Goal: Check status: Check status

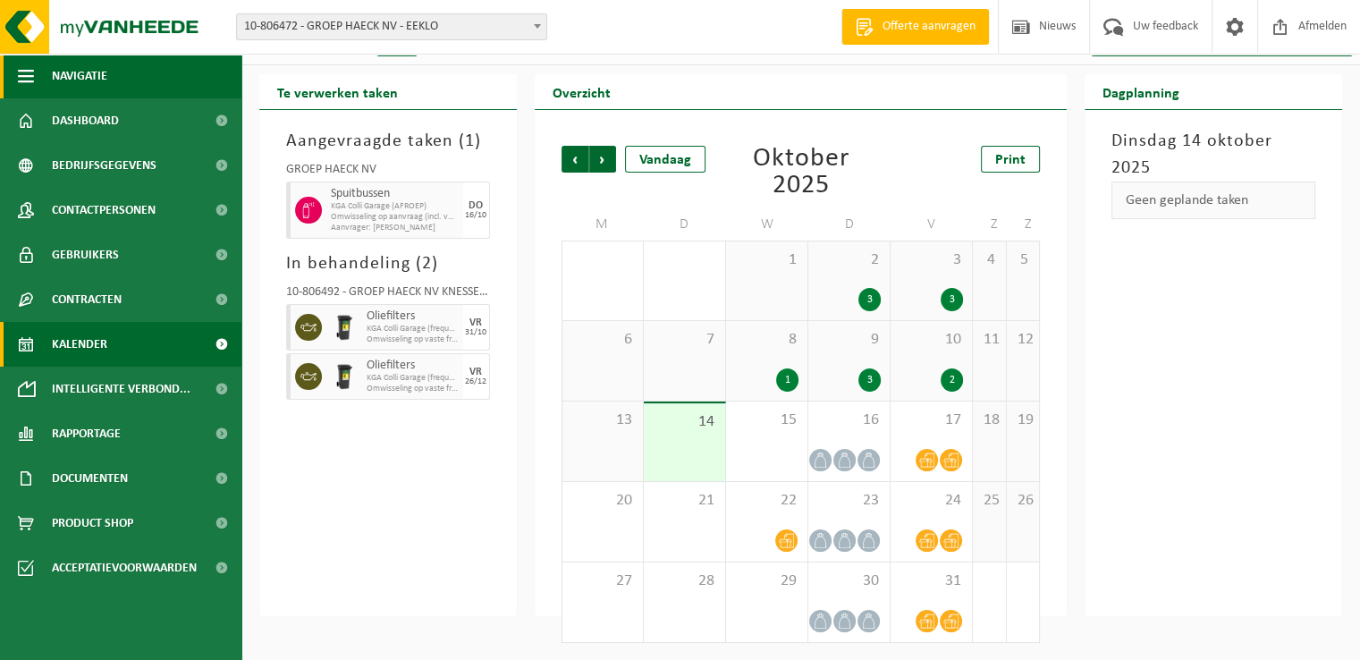
click at [27, 59] on span "button" at bounding box center [26, 76] width 16 height 45
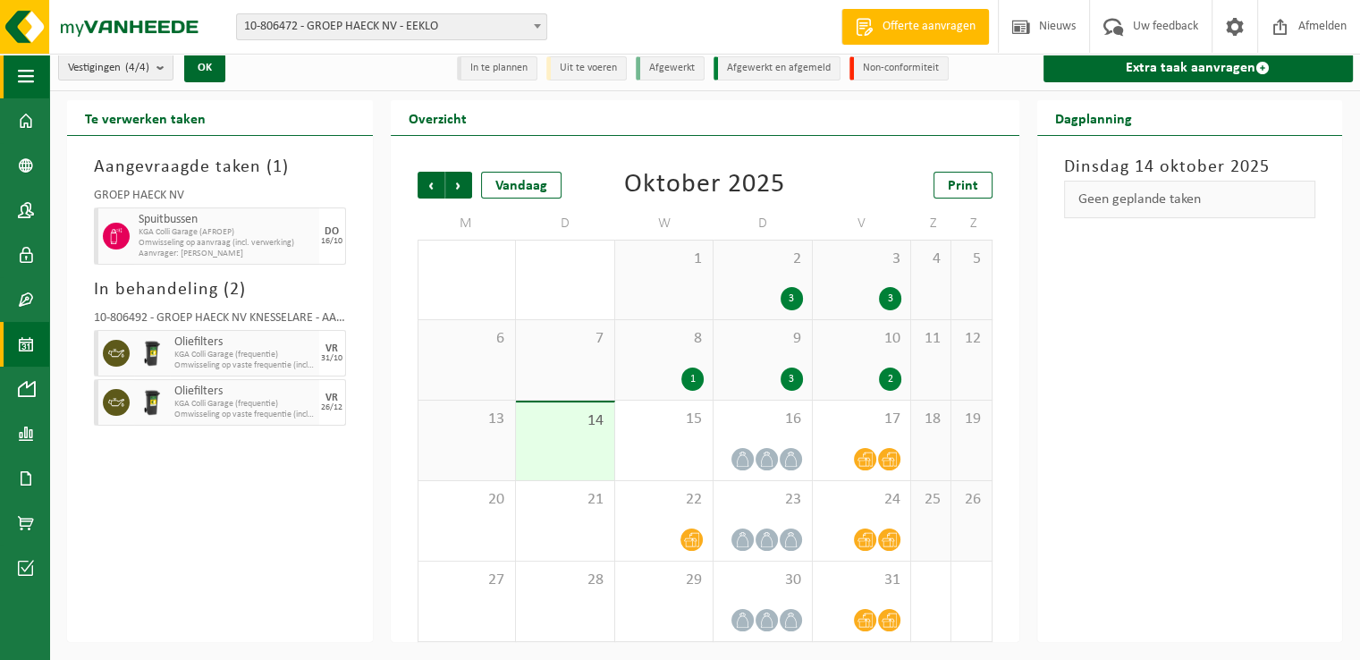
scroll to position [8, 0]
drag, startPoint x: 21, startPoint y: 64, endPoint x: 93, endPoint y: 151, distance: 112.4
click at [21, 65] on span "button" at bounding box center [26, 76] width 16 height 45
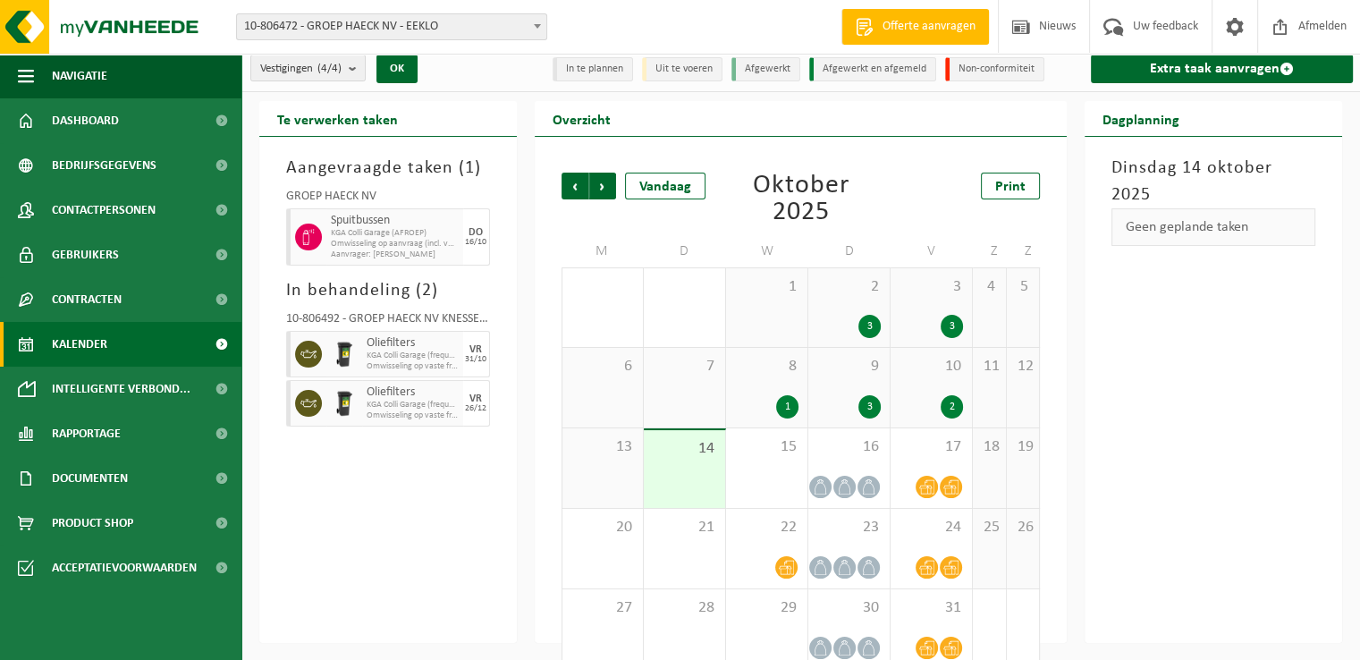
click at [92, 357] on span "Kalender" at bounding box center [79, 344] width 55 height 45
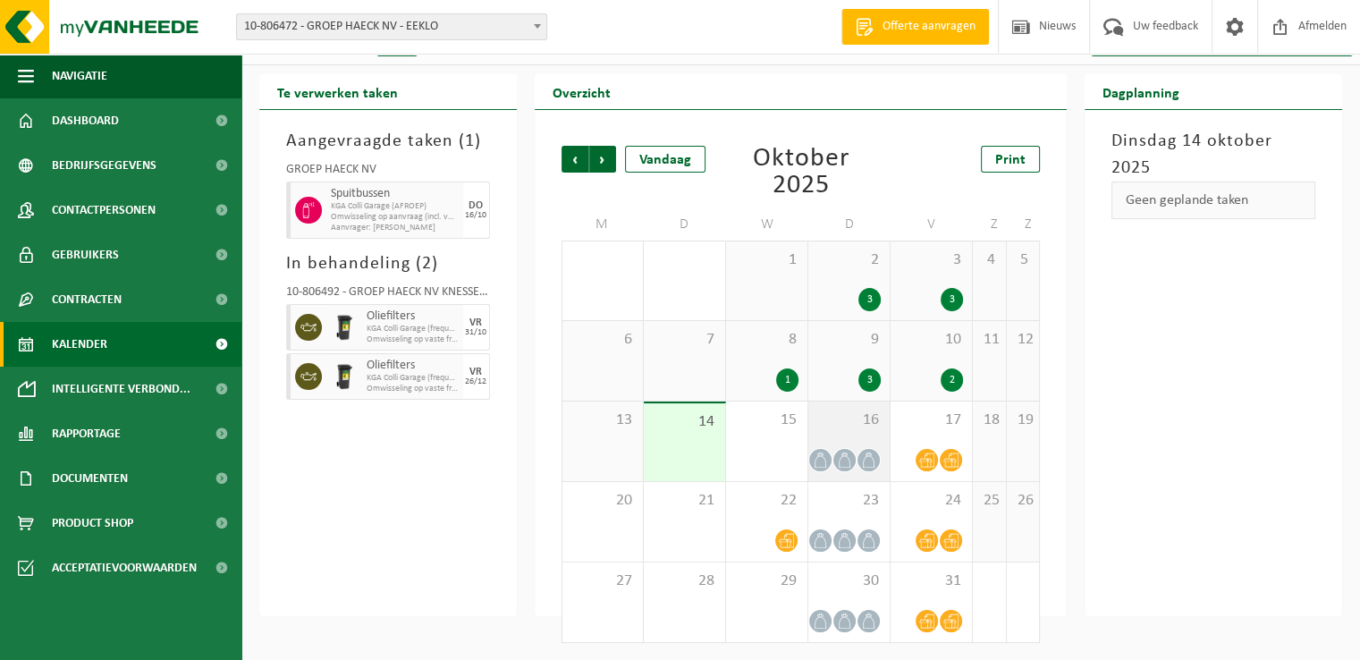
drag, startPoint x: 792, startPoint y: 437, endPoint x: 827, endPoint y: 437, distance: 34.9
click at [791, 437] on div "15" at bounding box center [766, 441] width 81 height 80
click at [871, 435] on div "16" at bounding box center [848, 441] width 81 height 80
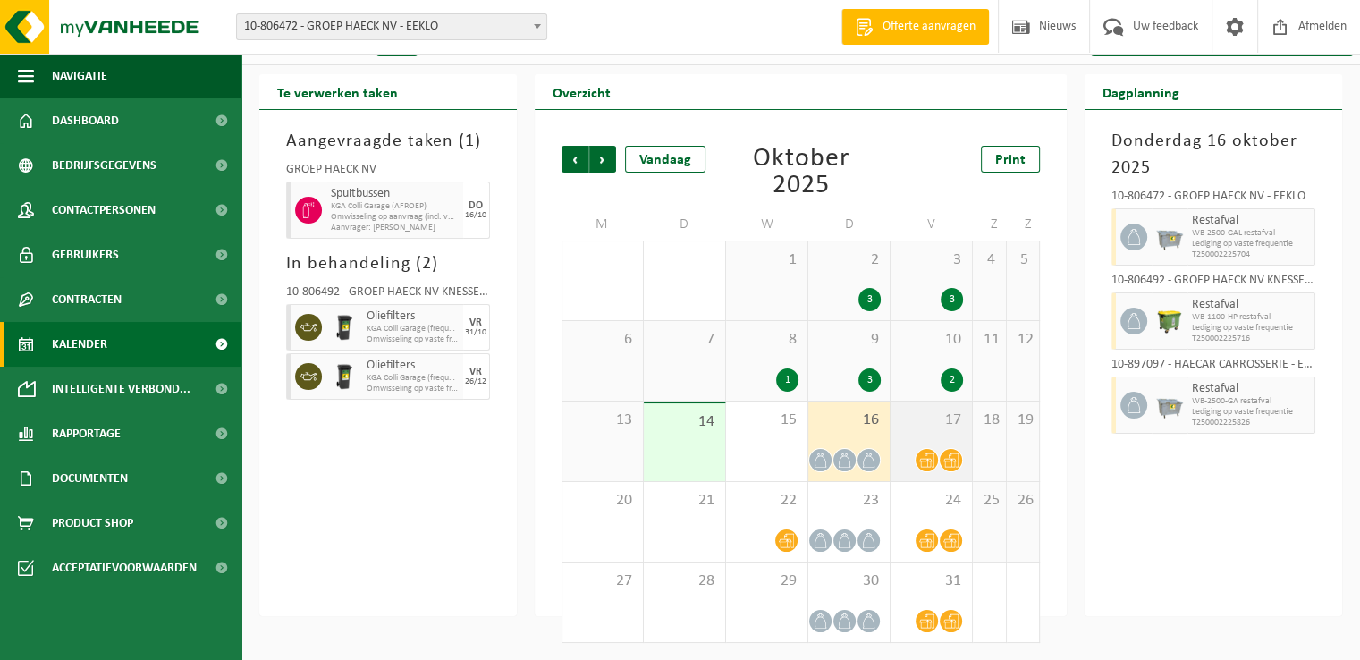
click at [923, 442] on div "17" at bounding box center [931, 441] width 81 height 80
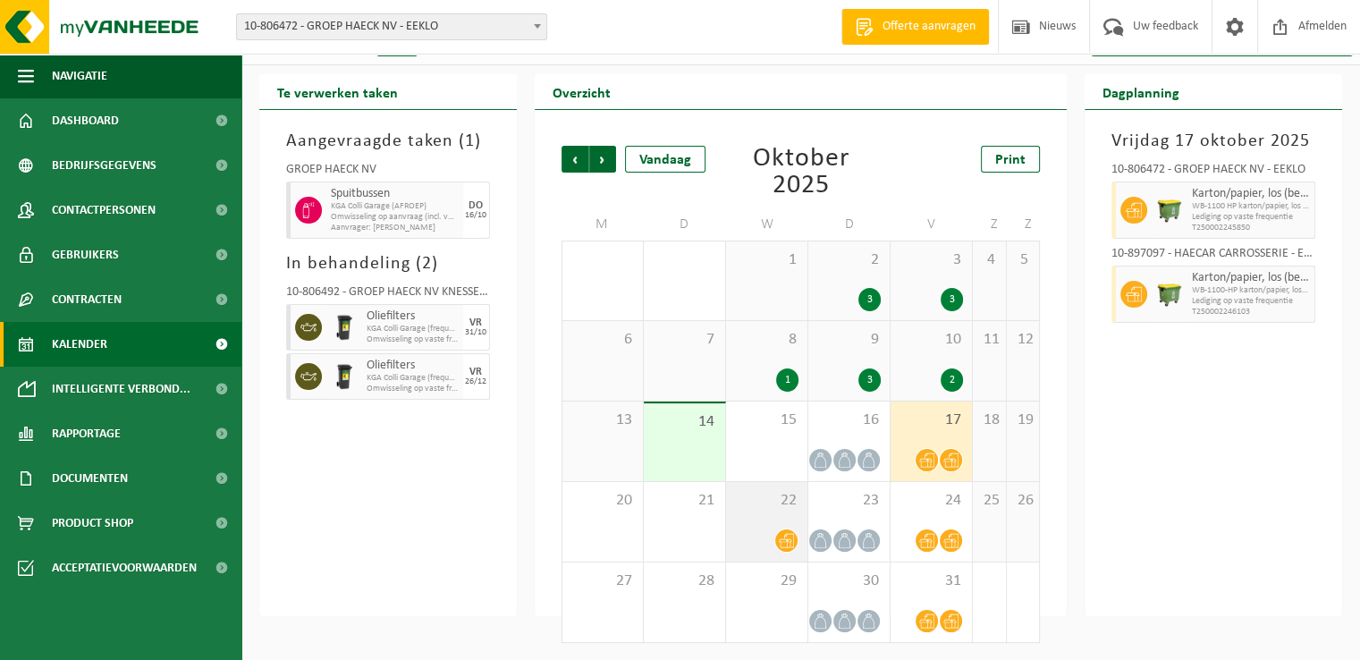
click at [760, 513] on div "22" at bounding box center [766, 522] width 81 height 80
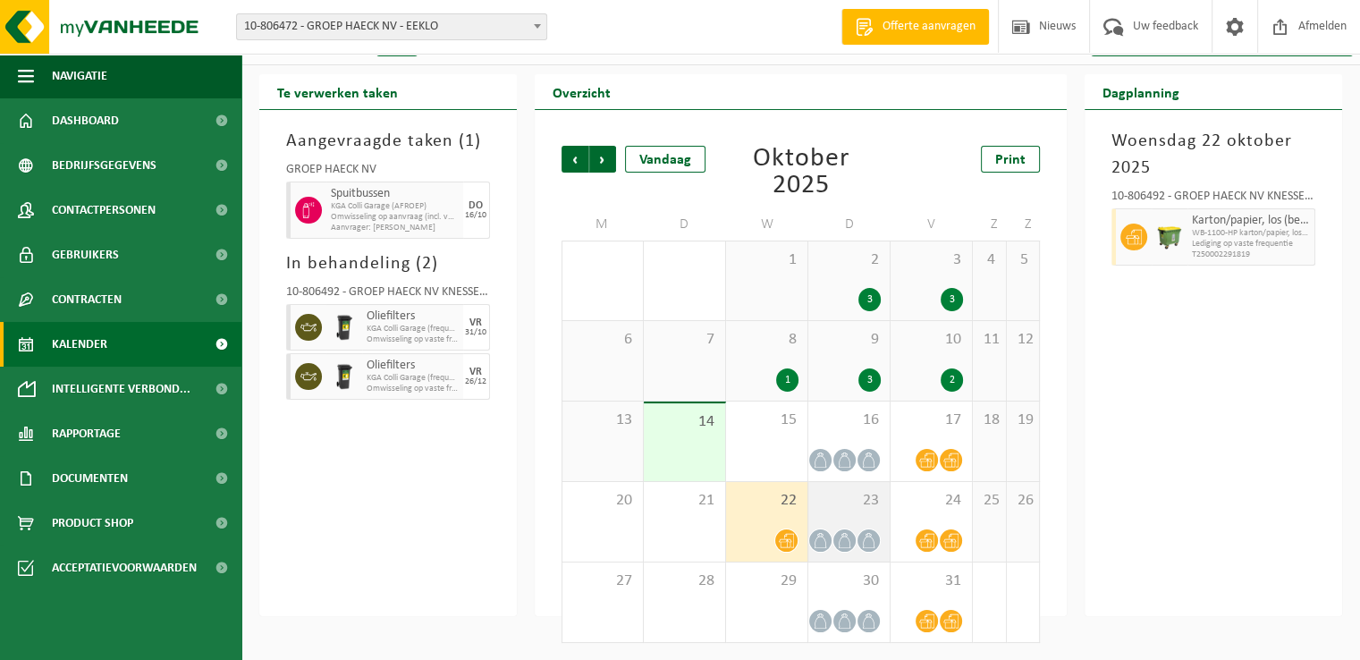
click at [858, 504] on span "23" at bounding box center [848, 501] width 63 height 20
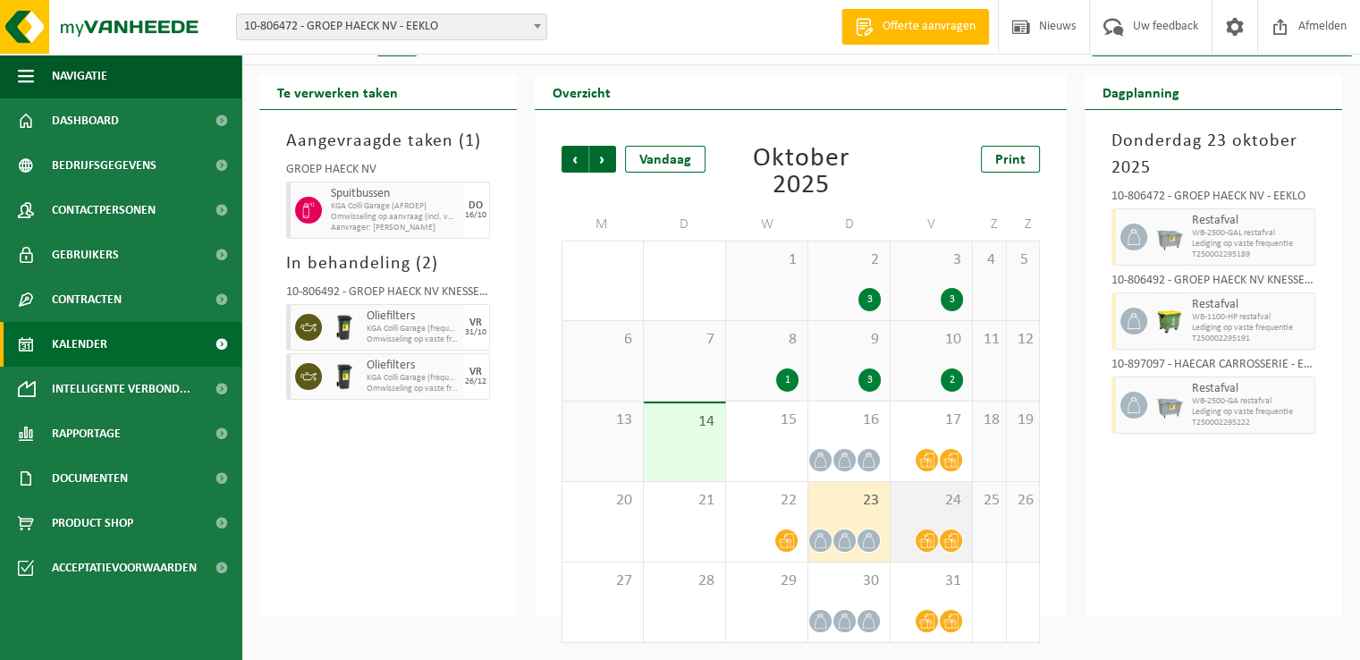
click at [937, 502] on span "24" at bounding box center [931, 501] width 63 height 20
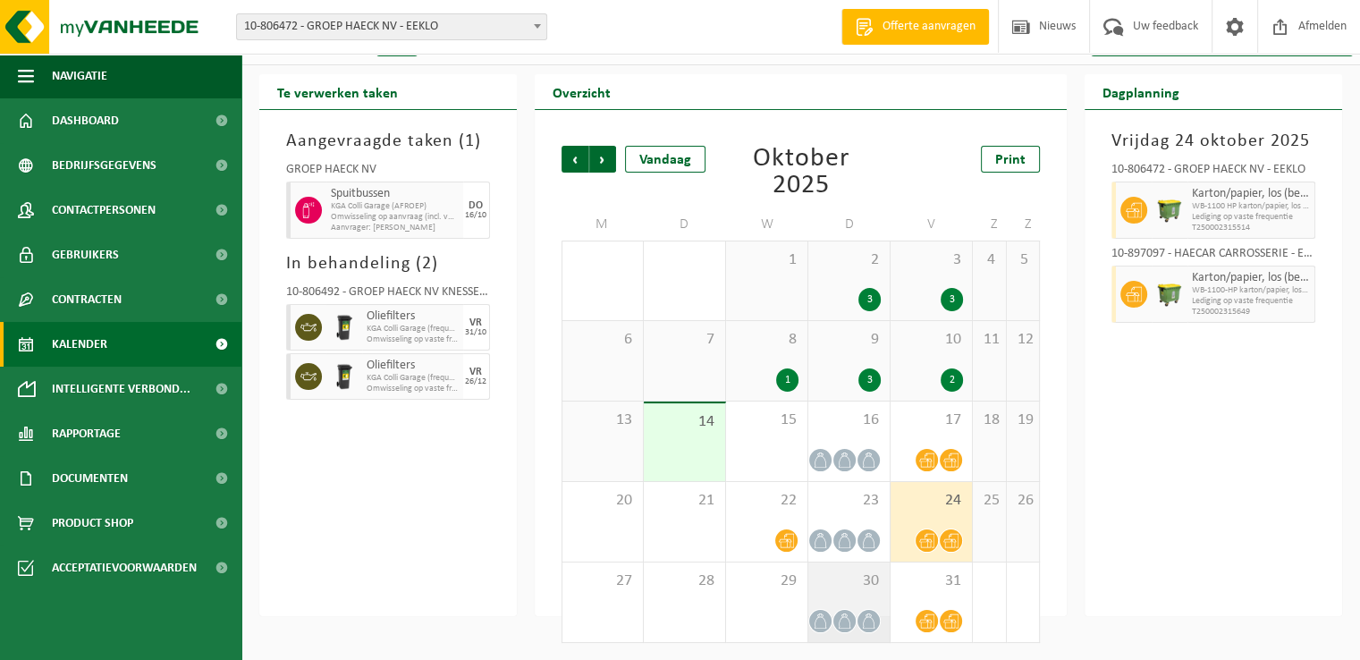
click at [852, 604] on div "30" at bounding box center [848, 602] width 81 height 80
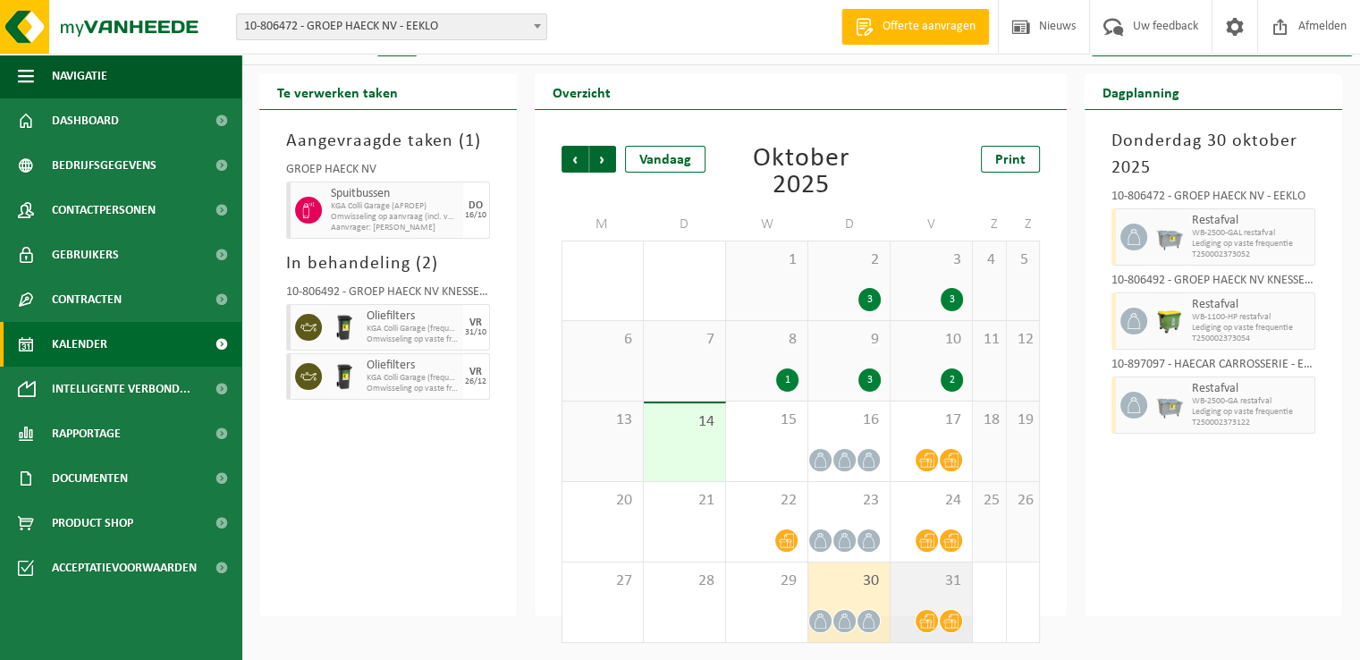
click at [934, 592] on div "31" at bounding box center [931, 602] width 81 height 80
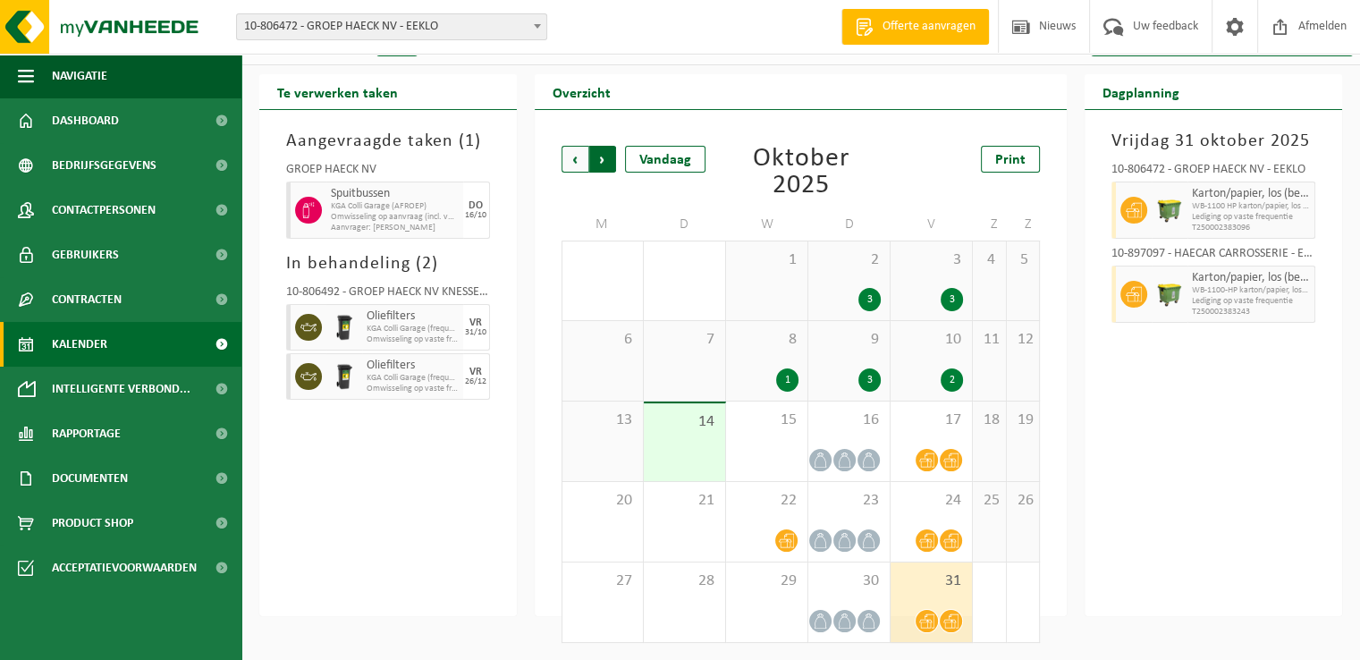
click at [568, 165] on span "Vorige" at bounding box center [575, 159] width 27 height 27
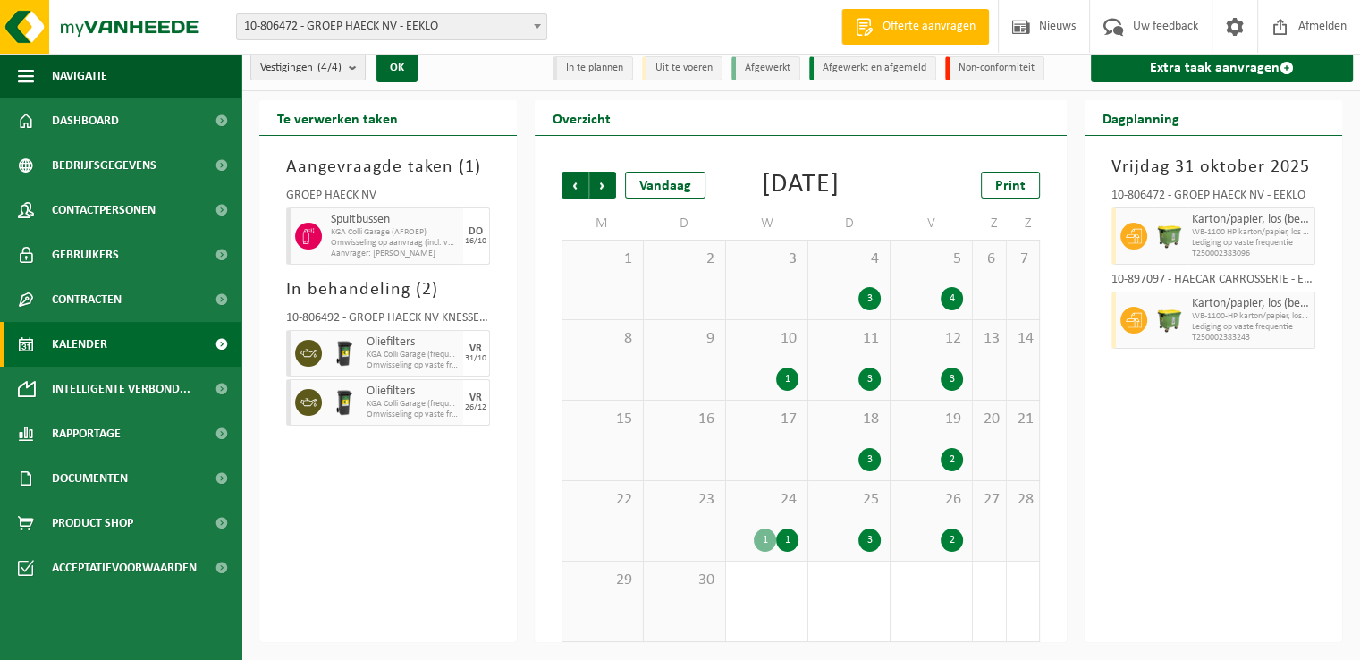
click at [770, 515] on div "24 1 1" at bounding box center [766, 521] width 81 height 80
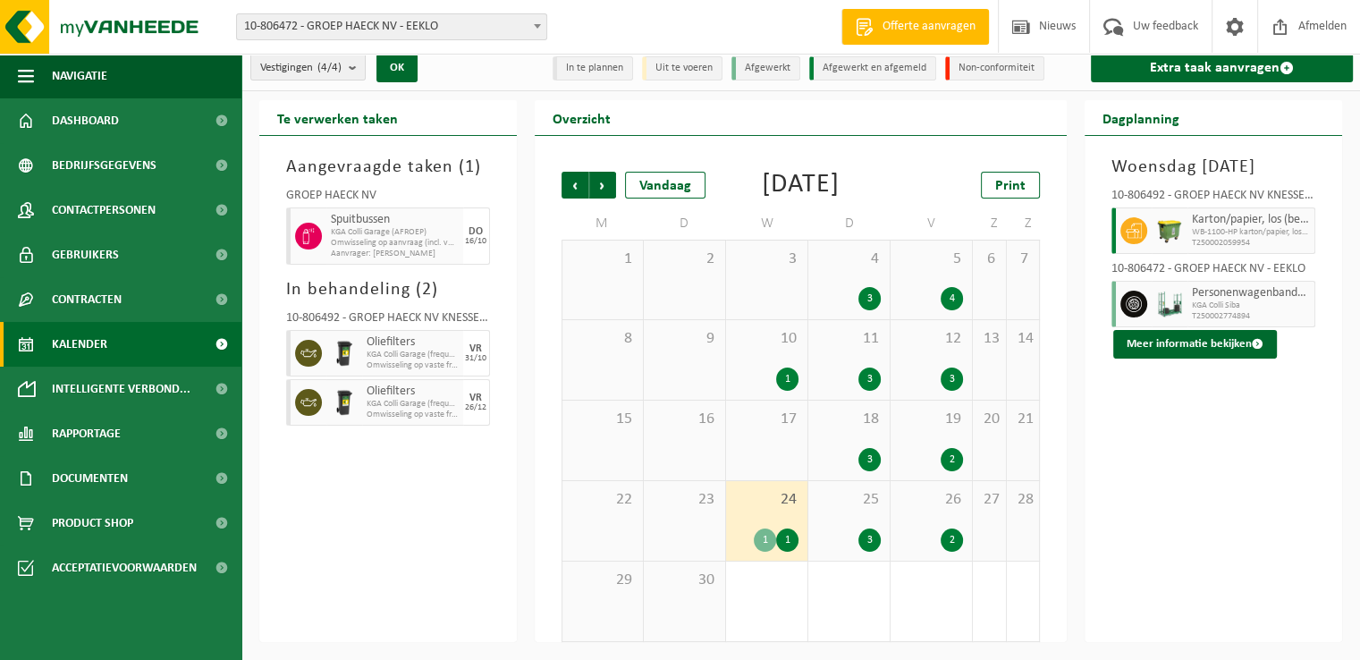
click at [858, 517] on div "25 3" at bounding box center [848, 521] width 81 height 80
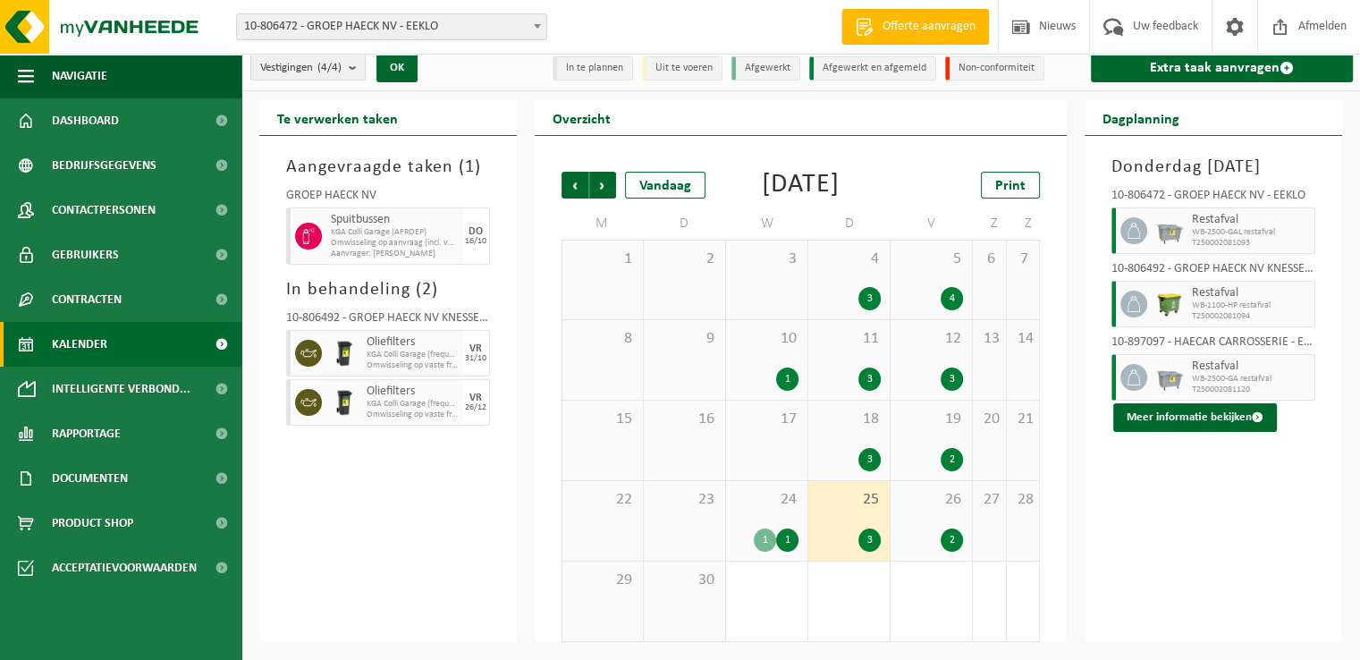
click at [918, 512] on div "26 2" at bounding box center [931, 521] width 81 height 80
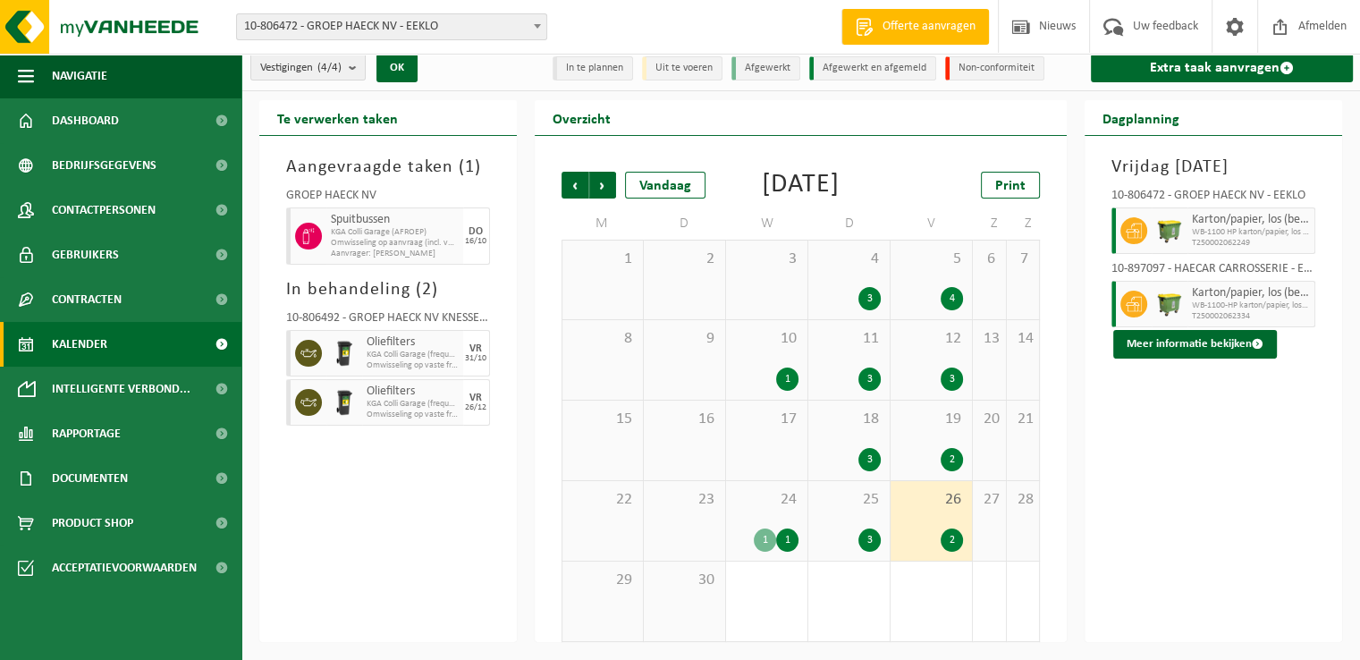
click at [931, 444] on div "19 2" at bounding box center [931, 441] width 81 height 80
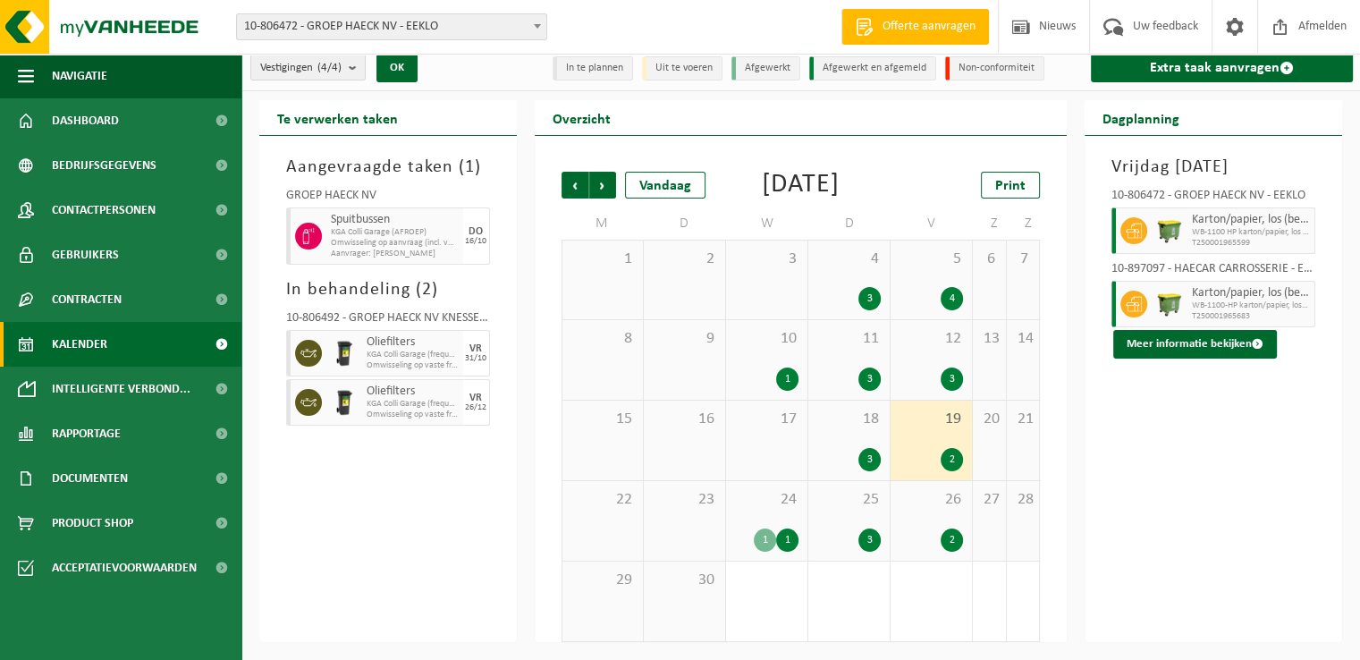
click at [850, 430] on div "18 3" at bounding box center [848, 441] width 81 height 80
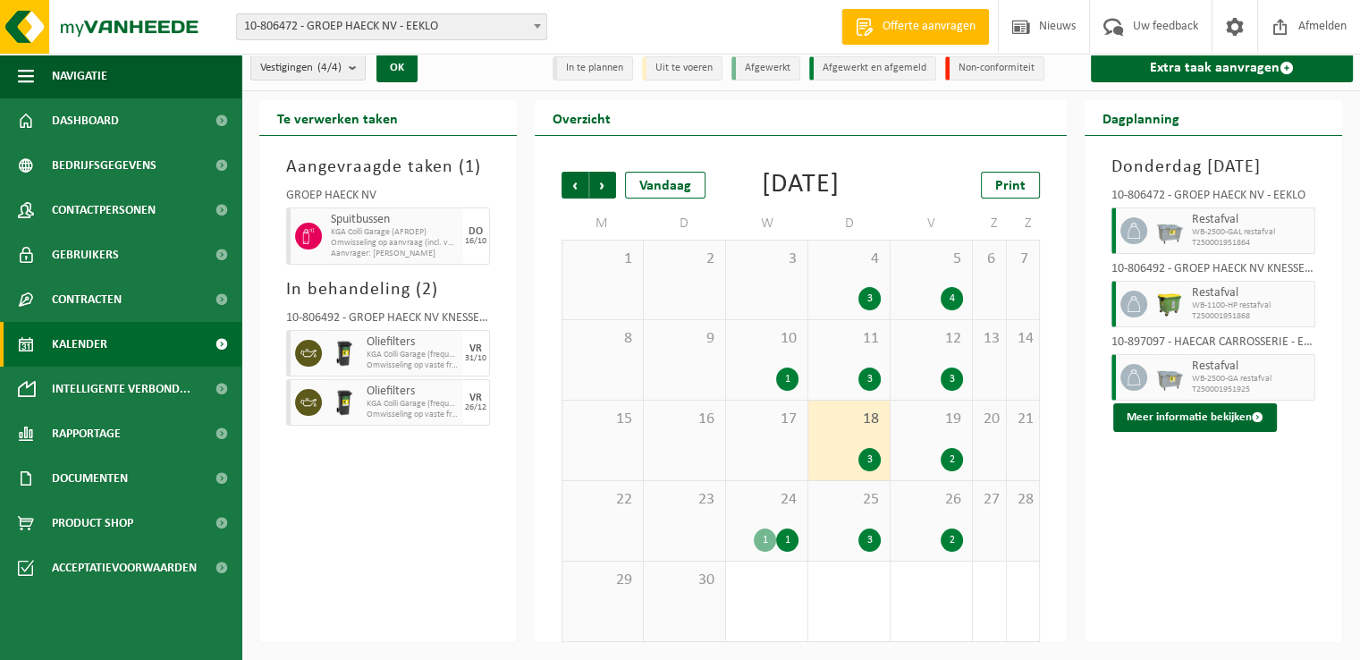
click at [851, 379] on div "3" at bounding box center [848, 378] width 63 height 23
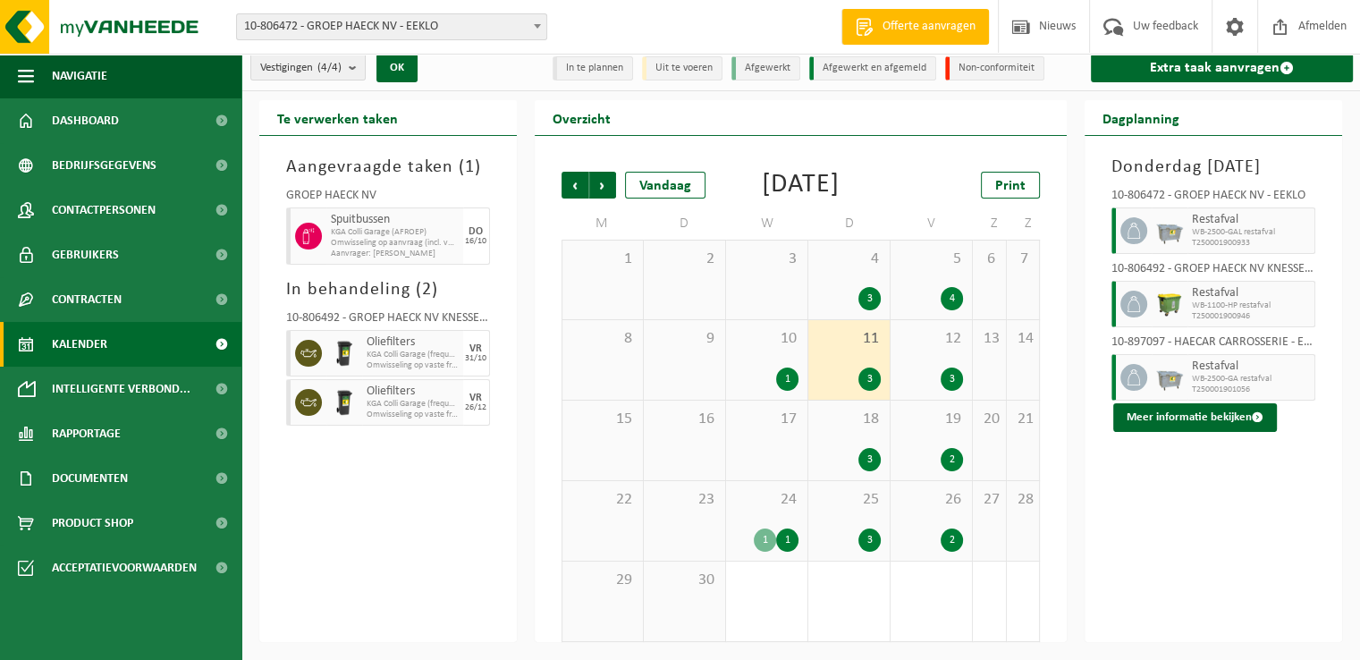
click at [950, 373] on div "3" at bounding box center [952, 378] width 22 height 23
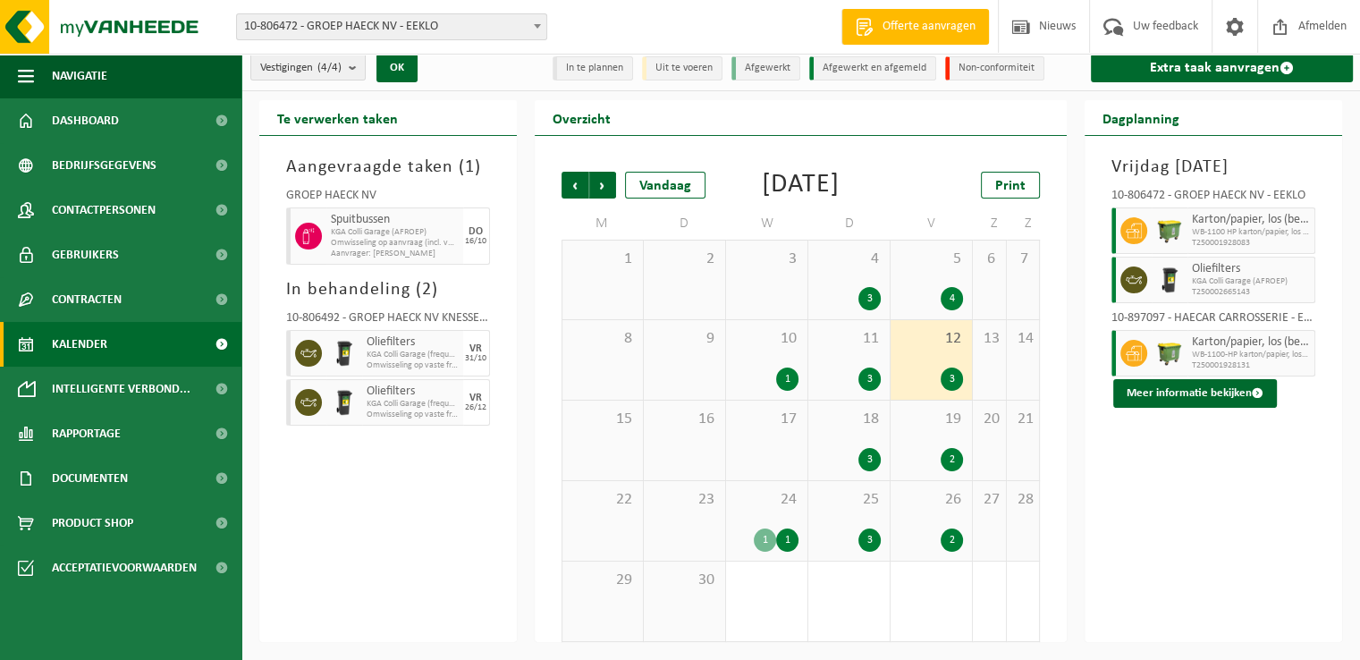
click at [819, 367] on div "3" at bounding box center [848, 378] width 63 height 23
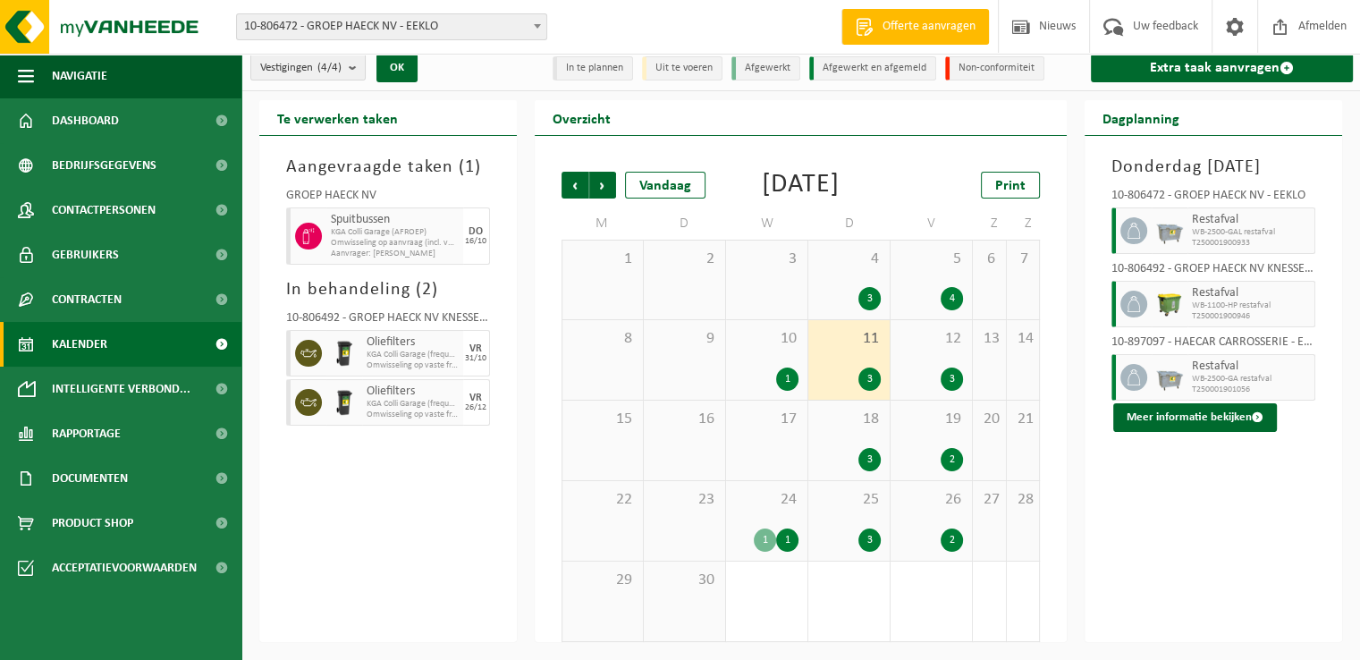
click at [784, 367] on div "1" at bounding box center [787, 378] width 22 height 23
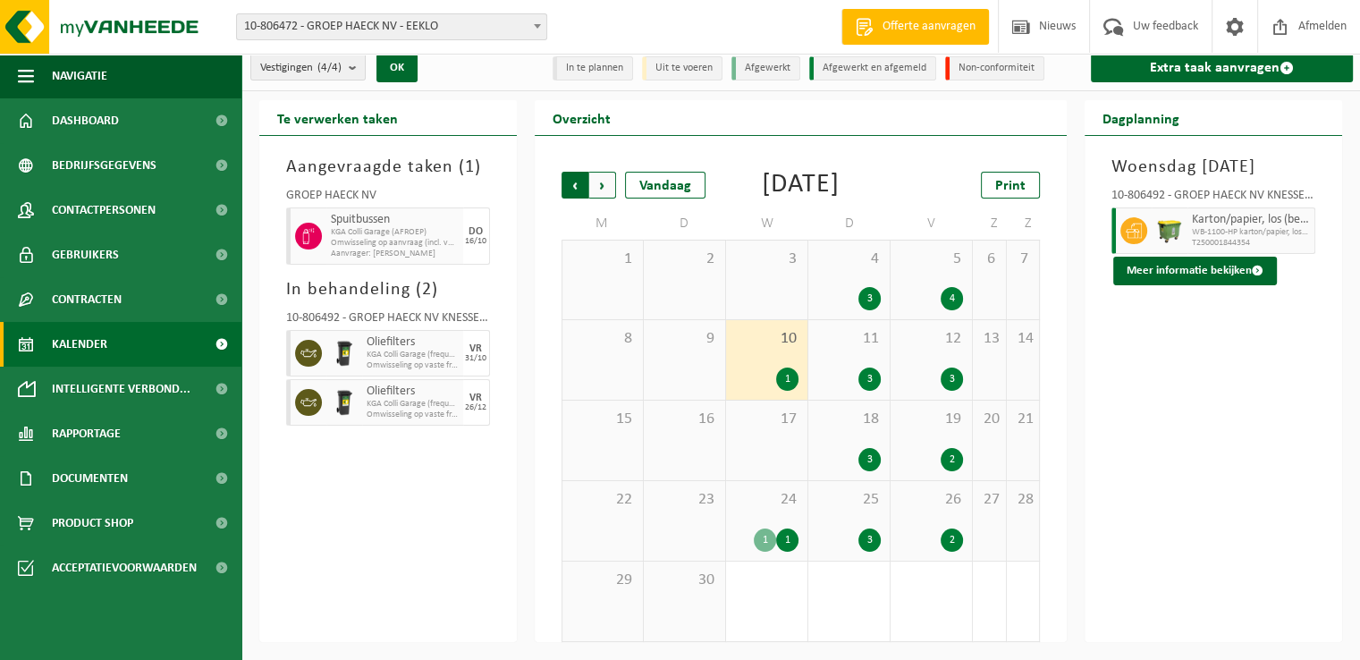
click at [593, 172] on span "Volgende" at bounding box center [602, 185] width 27 height 27
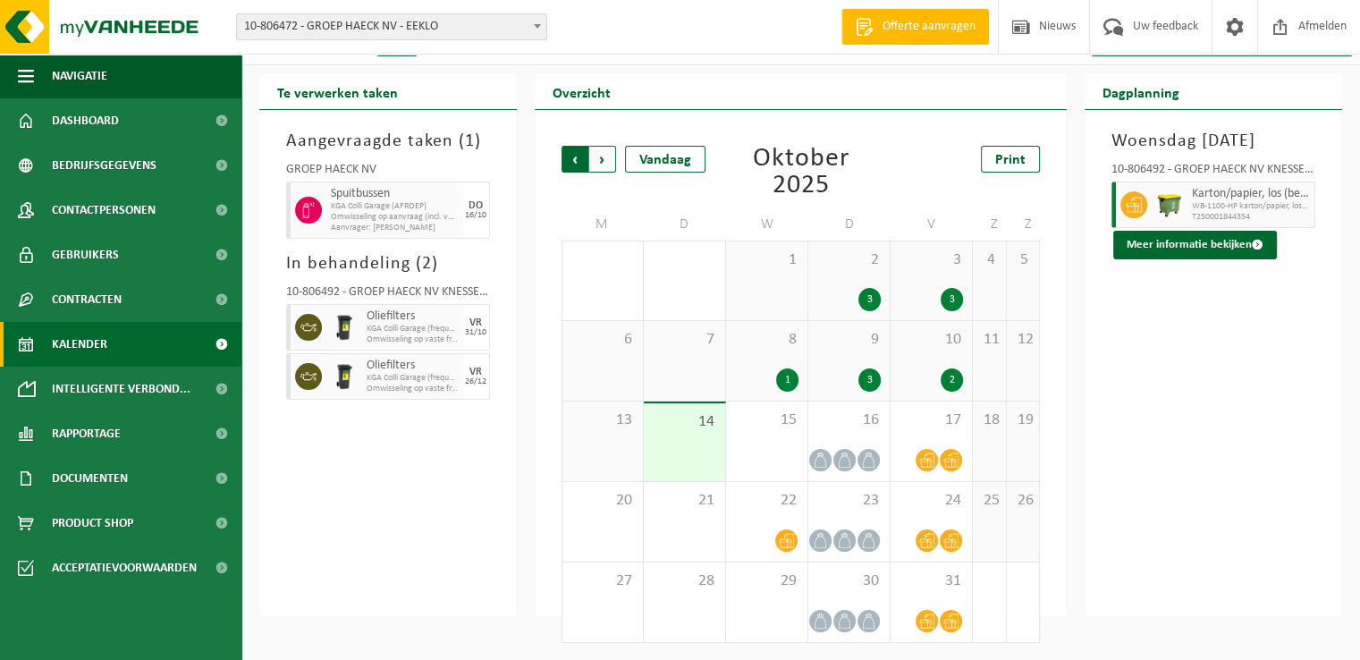
click at [600, 156] on span "Volgende" at bounding box center [602, 159] width 27 height 27
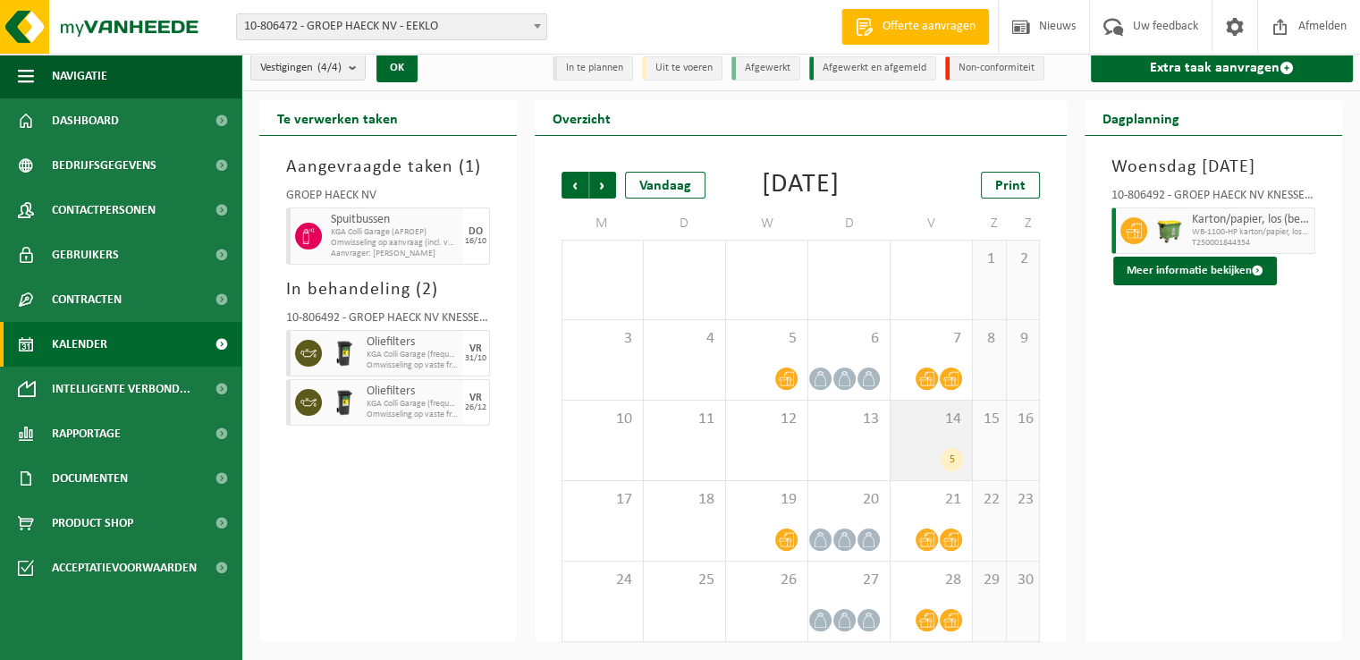
click at [924, 424] on span "14" at bounding box center [931, 420] width 63 height 20
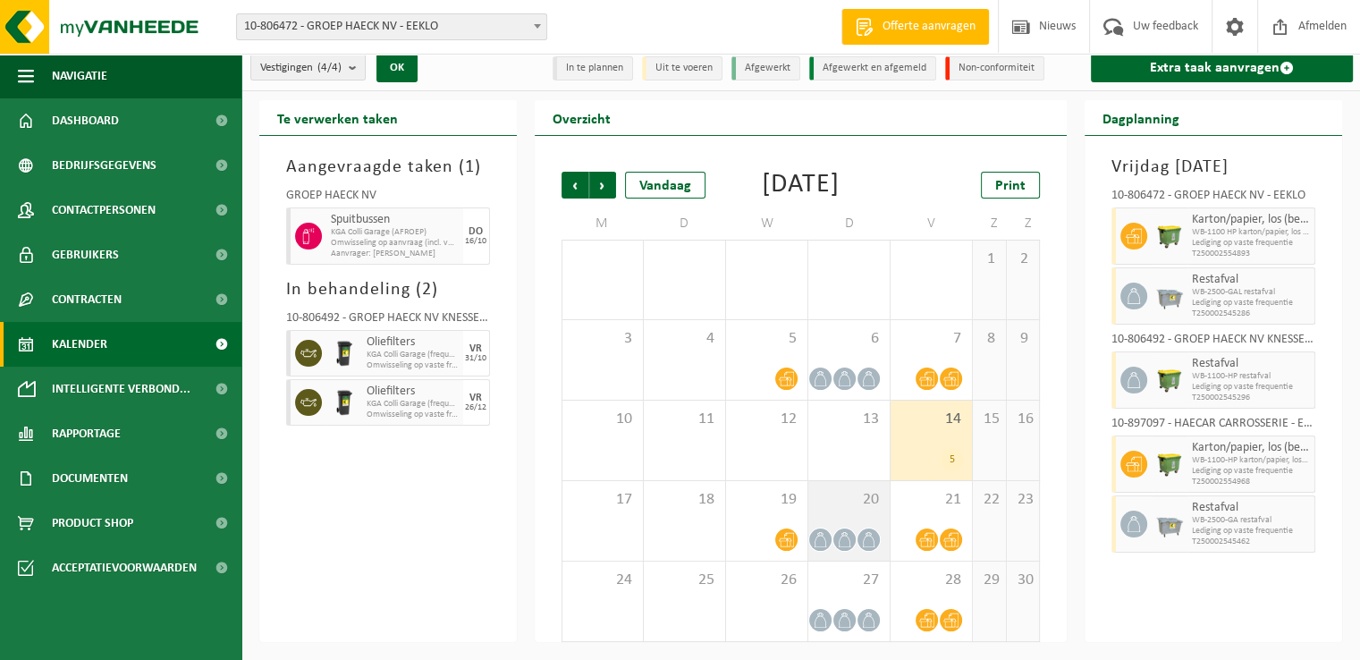
click at [852, 503] on span "20" at bounding box center [848, 500] width 63 height 20
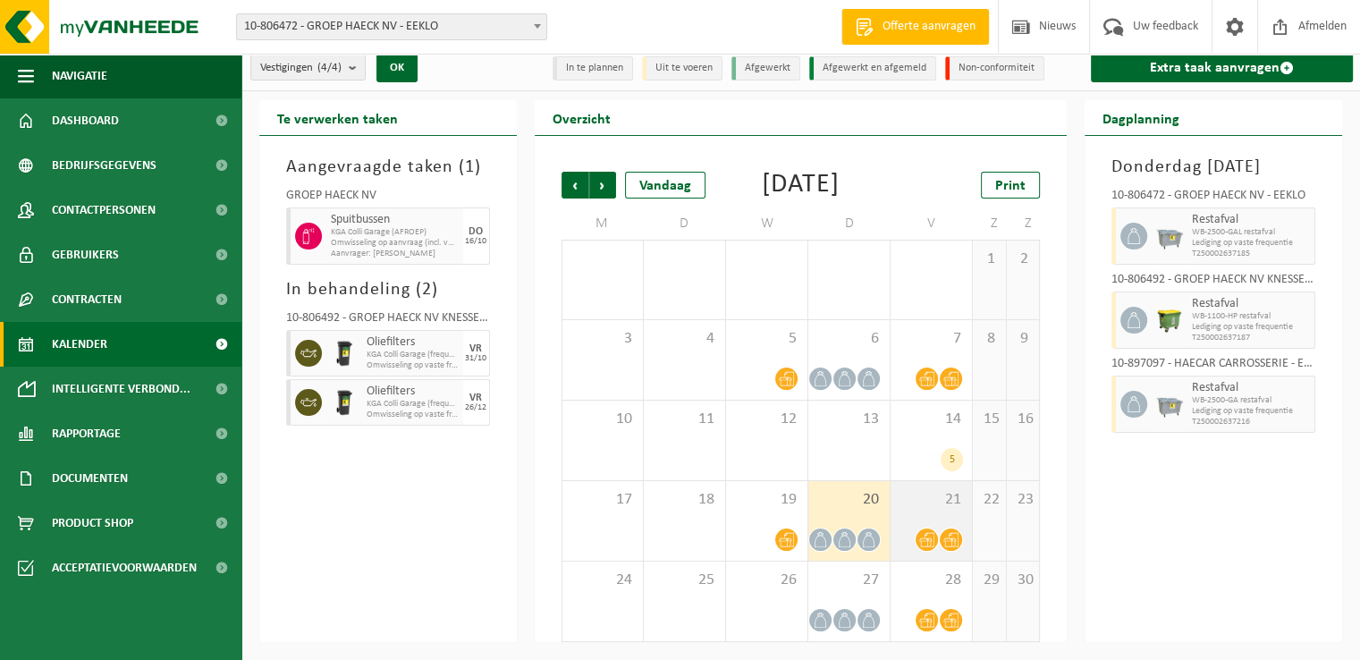
click at [928, 506] on span "21" at bounding box center [931, 500] width 63 height 20
